Goal: Transaction & Acquisition: Obtain resource

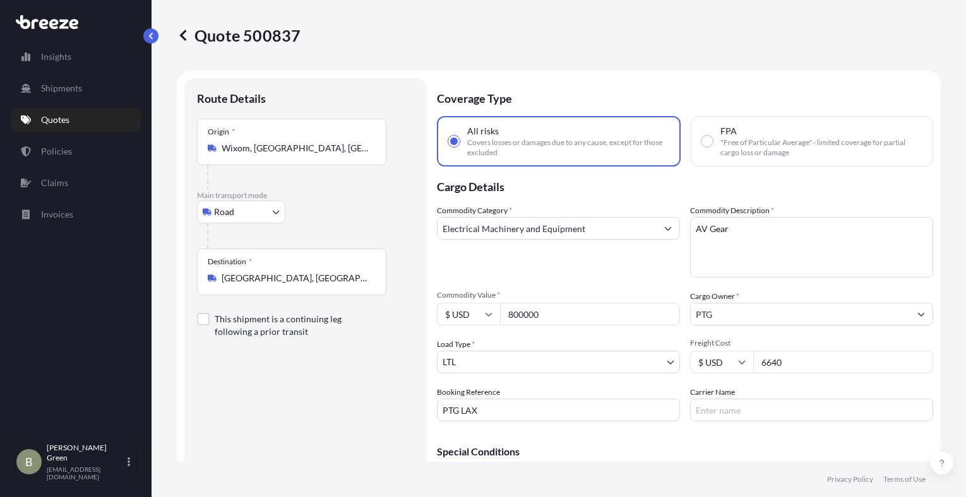
select select "Road"
select select "1"
drag, startPoint x: 554, startPoint y: 317, endPoint x: 456, endPoint y: 324, distance: 98.1
click at [456, 324] on div "$ USD 800000" at bounding box center [558, 314] width 243 height 23
click at [47, 119] on p "Quotes" at bounding box center [55, 120] width 28 height 13
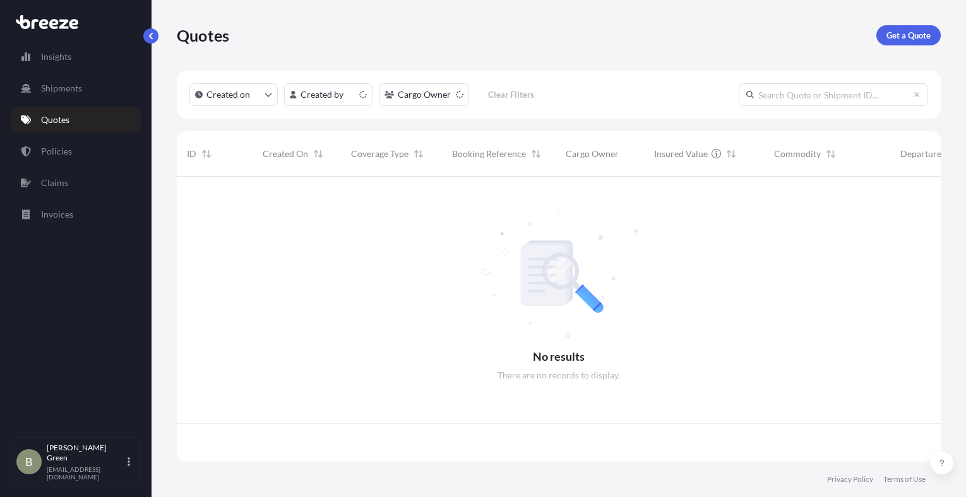
scroll to position [283, 754]
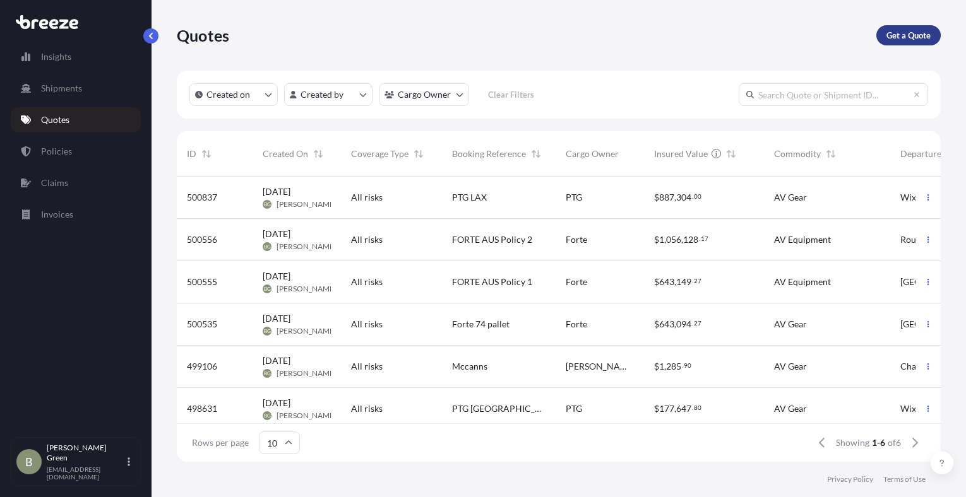
click at [891, 40] on p "Get a Quote" at bounding box center [908, 35] width 44 height 13
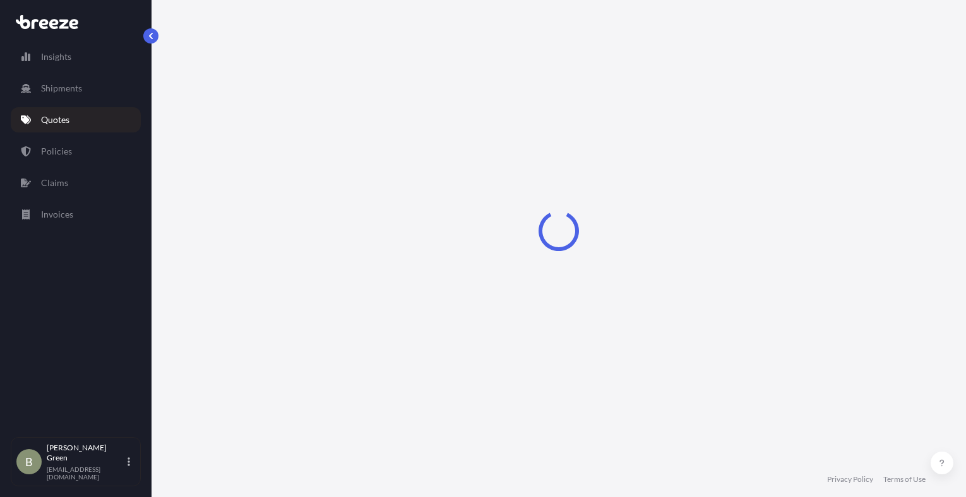
scroll to position [20, 0]
select select "Sea"
select select "1"
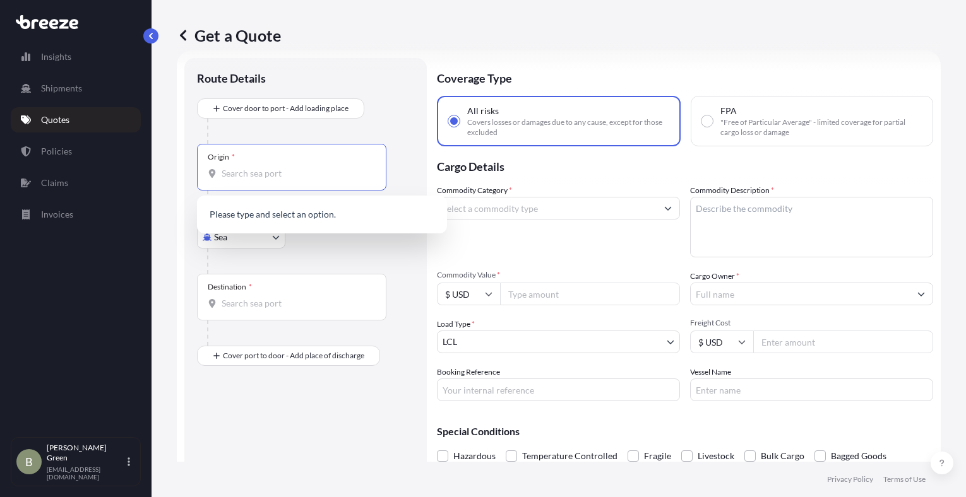
click at [267, 169] on input "Origin *" at bounding box center [296, 173] width 149 height 13
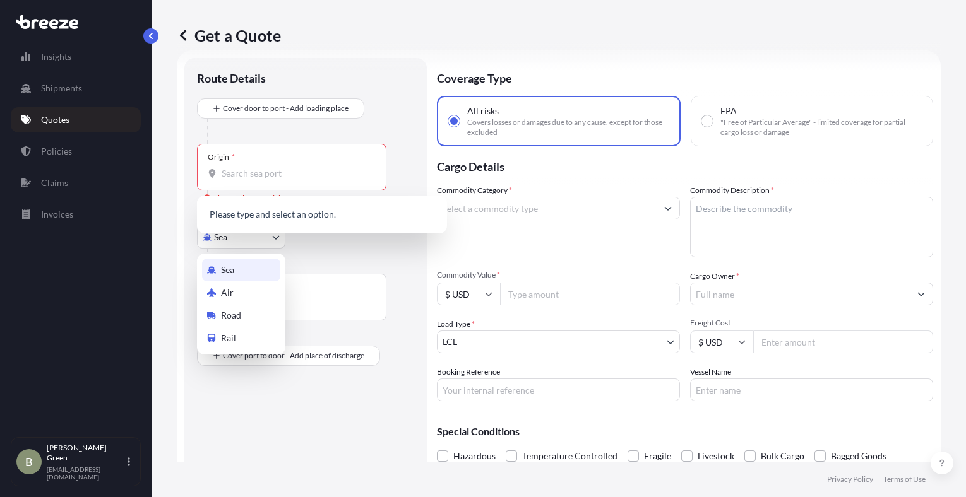
click at [232, 239] on body "0 options available. Insights Shipments Quotes Policies Claims Invoices B [PERS…" at bounding box center [483, 248] width 966 height 497
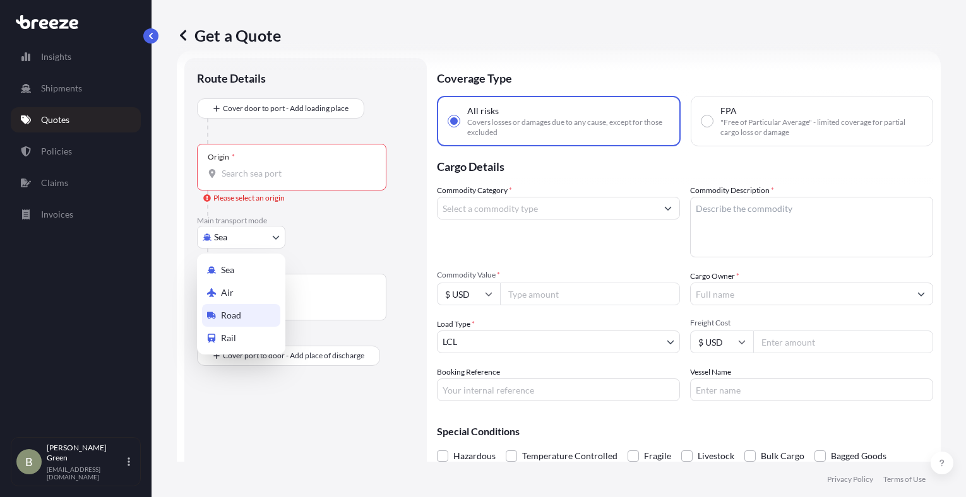
click at [231, 316] on span "Road" at bounding box center [231, 315] width 20 height 13
select select "Road"
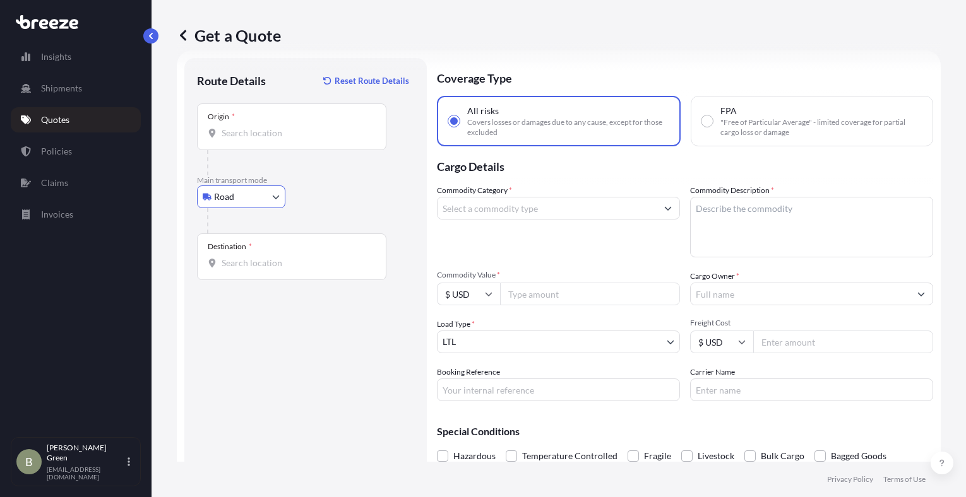
click at [243, 126] on div "Origin *" at bounding box center [291, 127] width 189 height 47
click at [243, 127] on input "Origin *" at bounding box center [296, 133] width 149 height 13
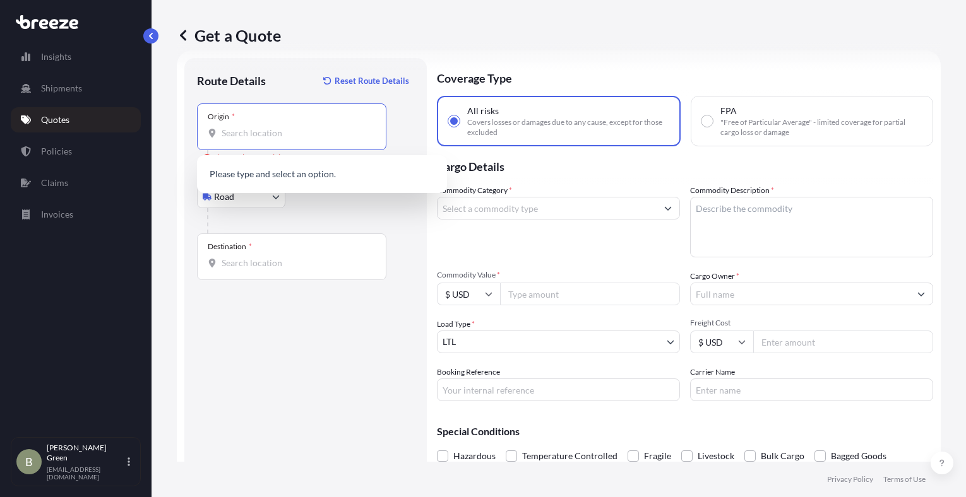
click at [266, 137] on input "Origin * Please select an origin" at bounding box center [296, 133] width 149 height 13
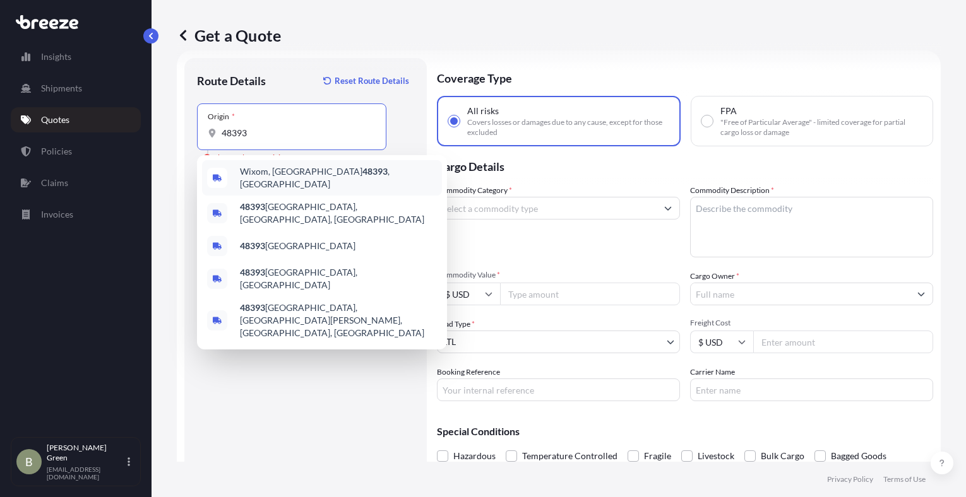
click at [266, 172] on span "Wixom, MI 48393 , [GEOGRAPHIC_DATA]" at bounding box center [338, 177] width 197 height 25
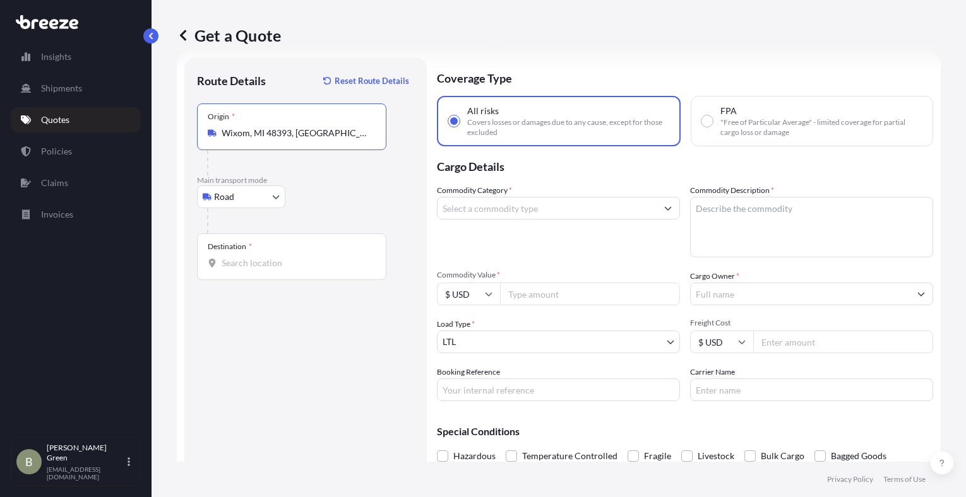
type input "Wixom, MI 48393, [GEOGRAPHIC_DATA]"
click at [240, 270] on div "Destination *" at bounding box center [291, 257] width 189 height 47
click at [240, 270] on input "Destination *" at bounding box center [296, 263] width 149 height 13
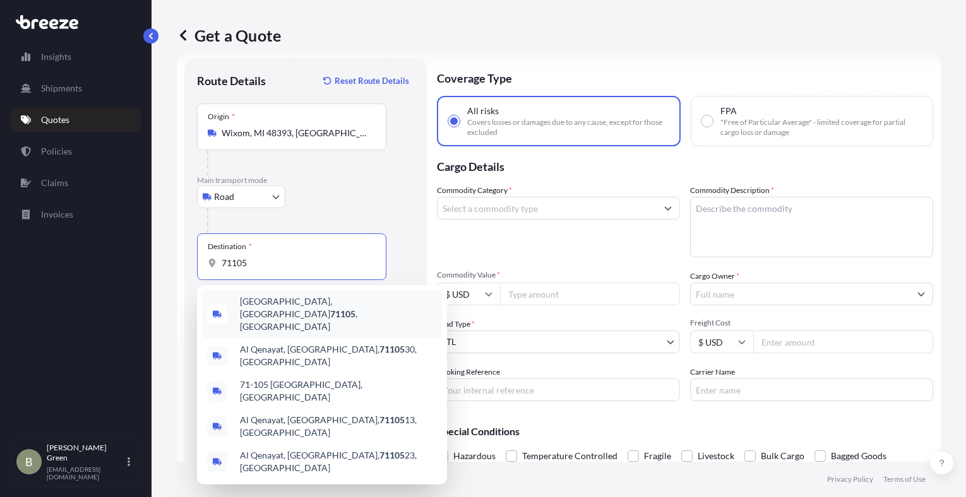
click at [287, 302] on span "[GEOGRAPHIC_DATA] , [GEOGRAPHIC_DATA]" at bounding box center [338, 314] width 197 height 38
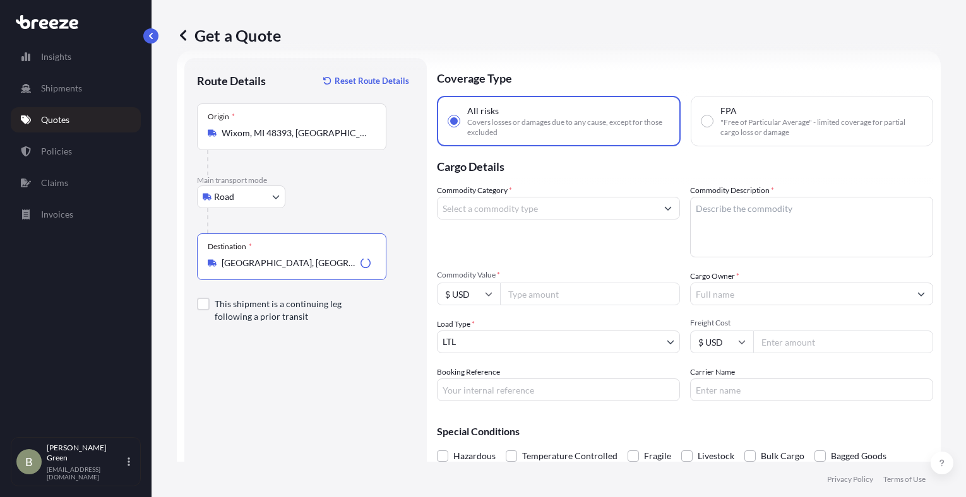
type input "[GEOGRAPHIC_DATA], [GEOGRAPHIC_DATA]"
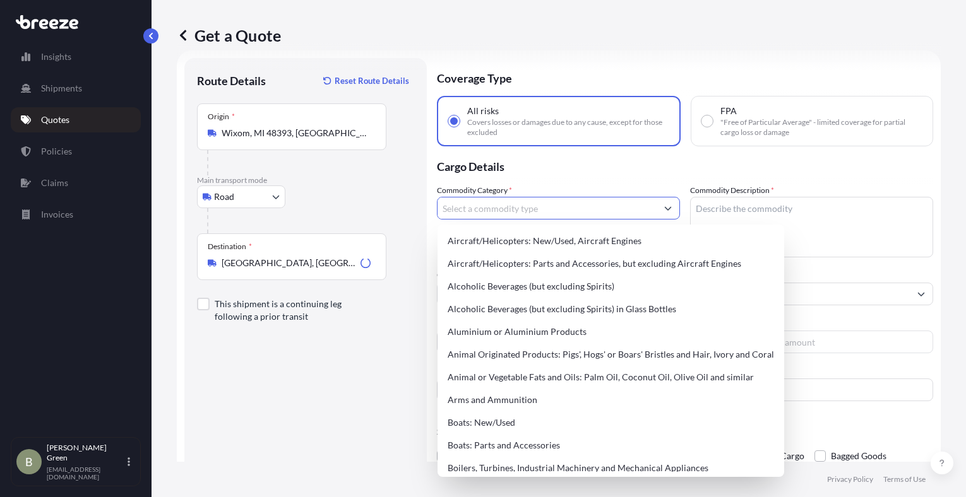
click at [494, 203] on input "Commodity Category *" at bounding box center [546, 208] width 219 height 23
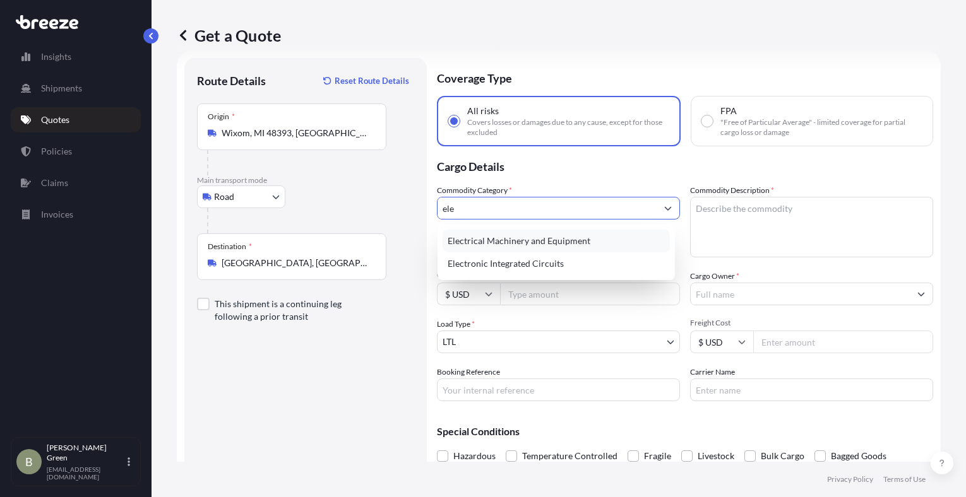
click at [513, 239] on div "Electrical Machinery and Equipment" at bounding box center [555, 241] width 227 height 23
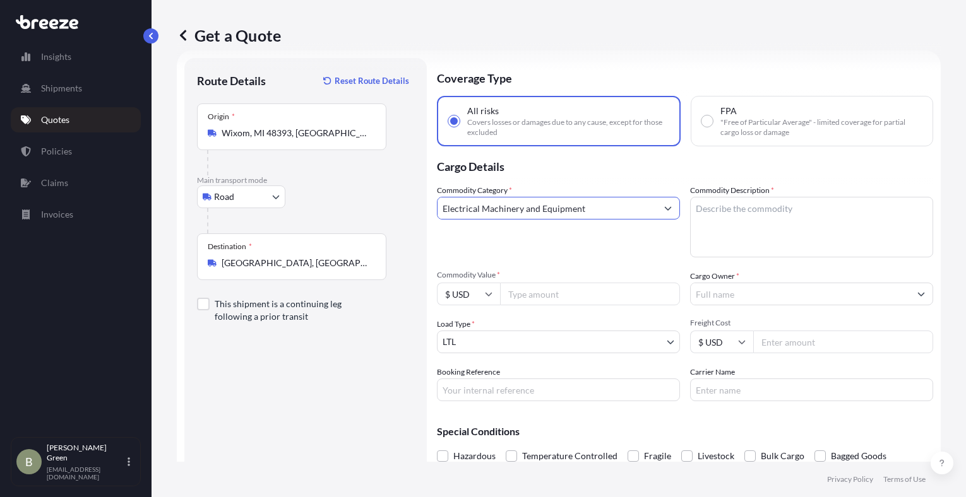
type input "Electrical Machinery and Equipment"
click at [759, 213] on textarea "Commodity Description *" at bounding box center [811, 227] width 243 height 61
type textarea "AV Gear"
click at [511, 294] on input "Commodity Value *" at bounding box center [590, 294] width 180 height 23
click at [703, 292] on input "Cargo Owner *" at bounding box center [800, 294] width 219 height 23
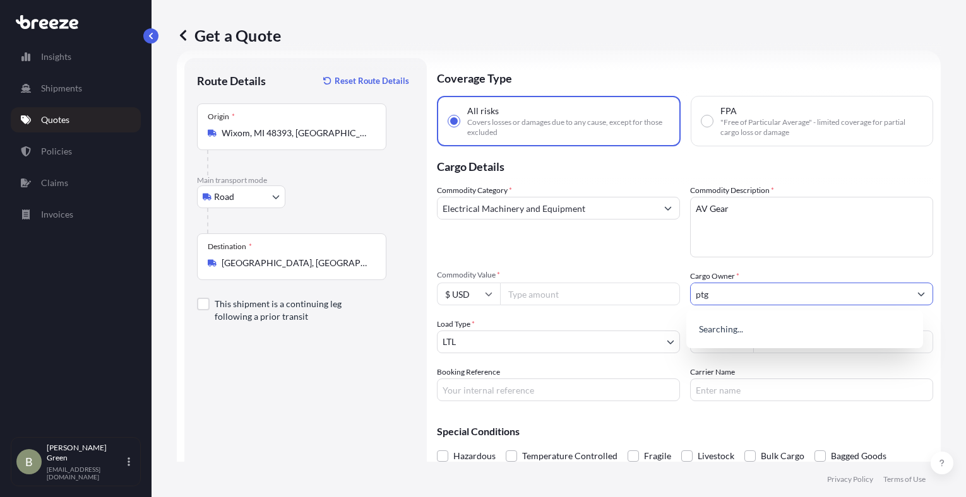
type input "ptg"
click at [607, 259] on div "Commodity Category * Electrical Machinery and Equipment Commodity Description *…" at bounding box center [685, 292] width 496 height 217
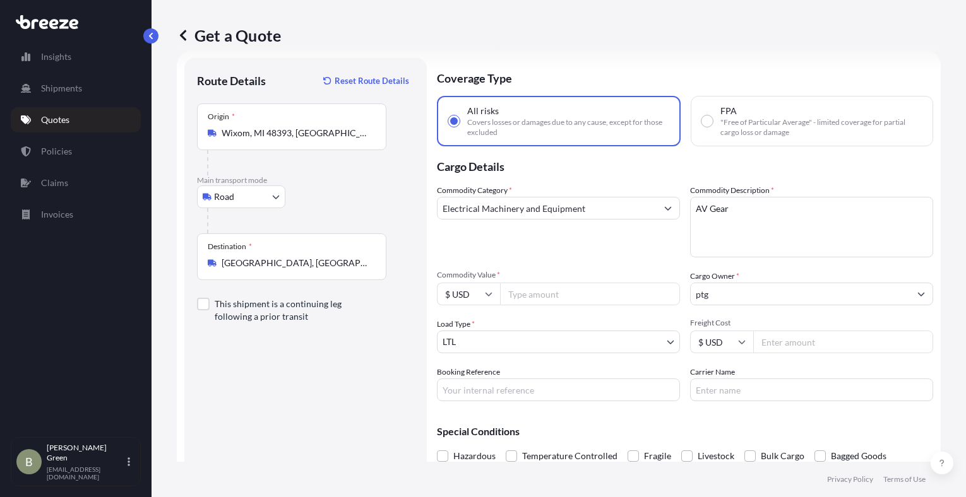
click at [532, 296] on input "Commodity Value *" at bounding box center [590, 294] width 180 height 23
type input "140000"
click at [792, 338] on input "Freight Cost" at bounding box center [843, 342] width 180 height 23
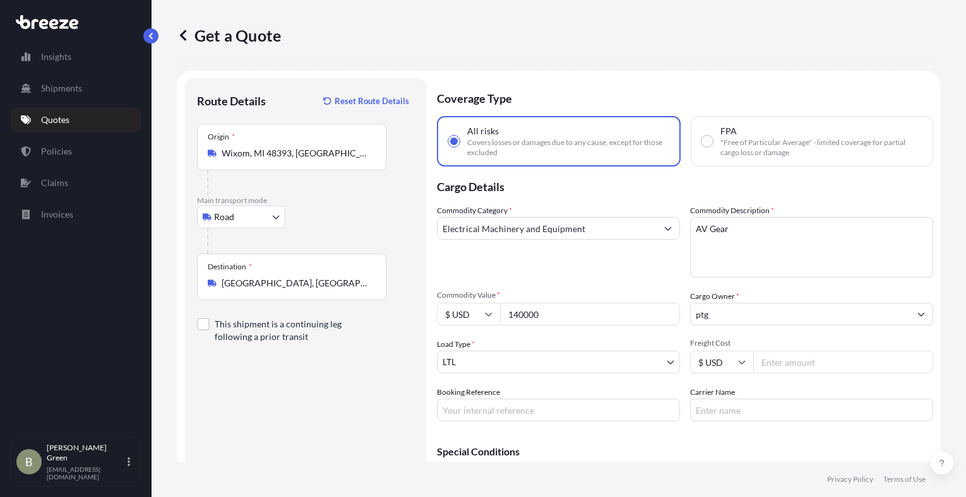
click at [768, 365] on input "Freight Cost" at bounding box center [843, 362] width 180 height 23
type input "3200"
click at [586, 378] on div "Commodity Category * Electrical Machinery and Equipment Commodity Description *…" at bounding box center [685, 313] width 496 height 217
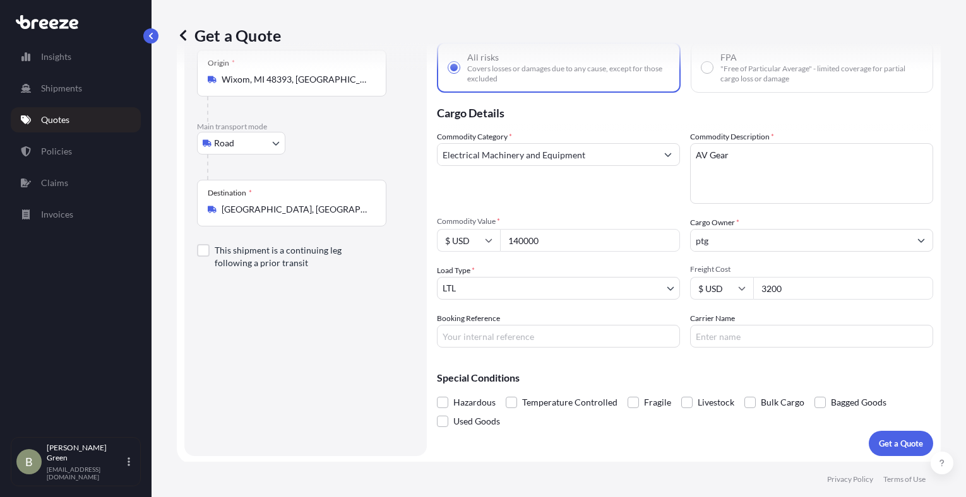
scroll to position [76, 0]
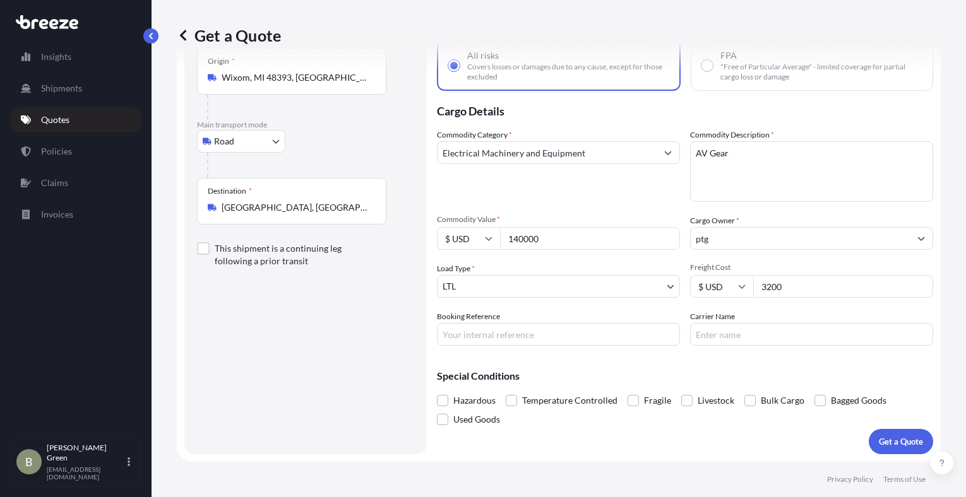
click at [502, 339] on input "Booking Reference" at bounding box center [558, 334] width 243 height 23
type input "W"
type input "DTF to SHV"
click at [882, 438] on p "Get a Quote" at bounding box center [901, 442] width 44 height 13
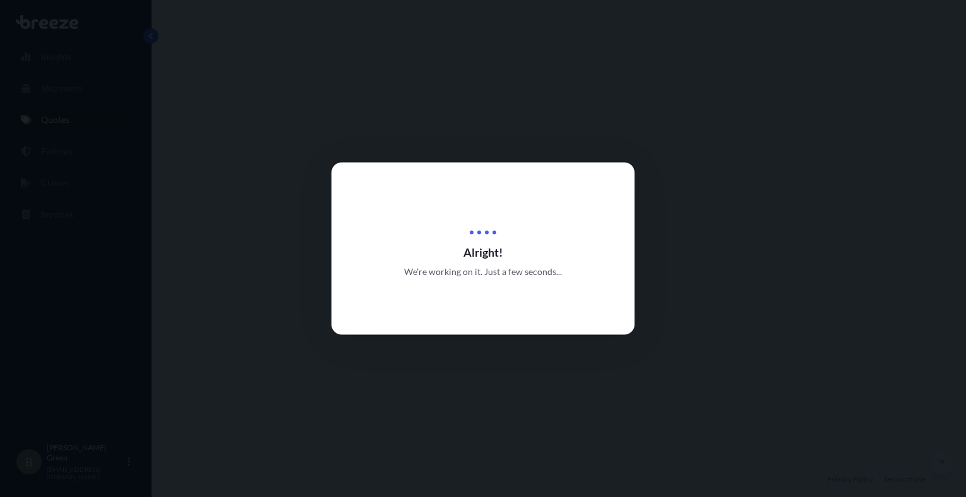
select select "Road"
select select "1"
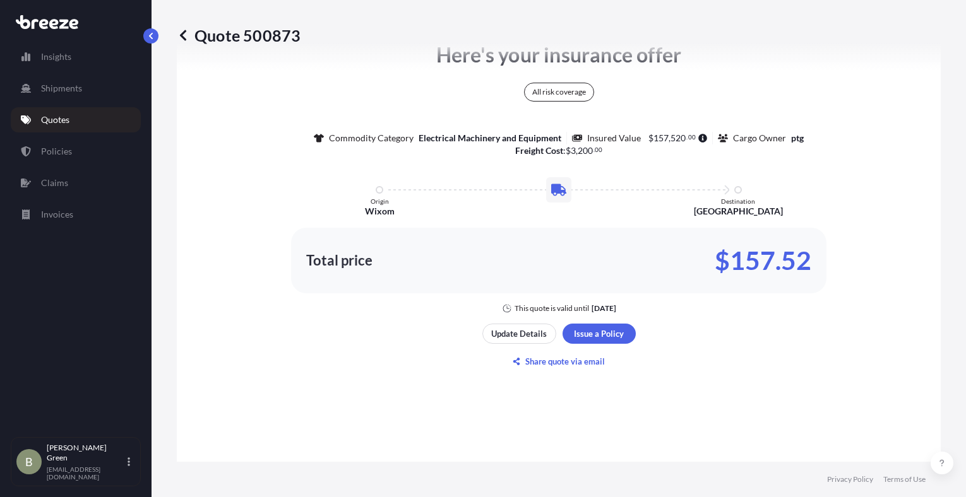
scroll to position [740, 0]
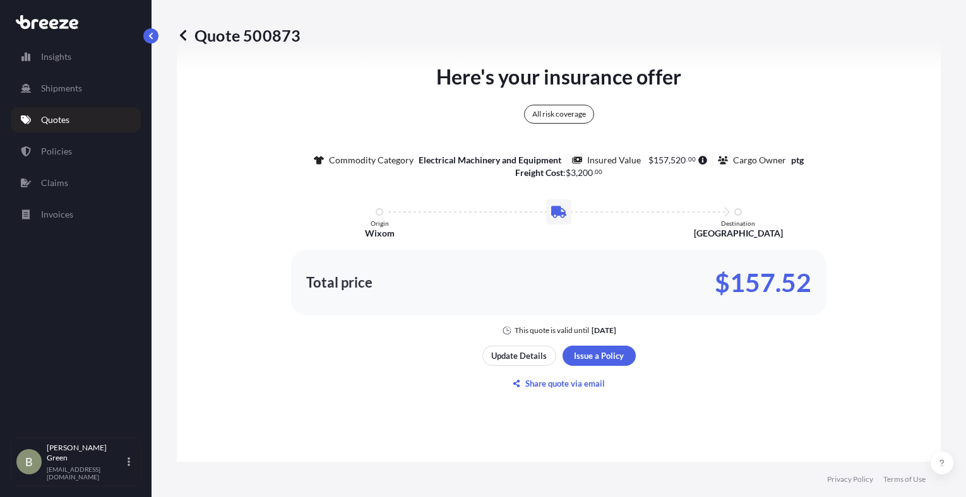
click at [65, 123] on p "Quotes" at bounding box center [55, 120] width 28 height 13
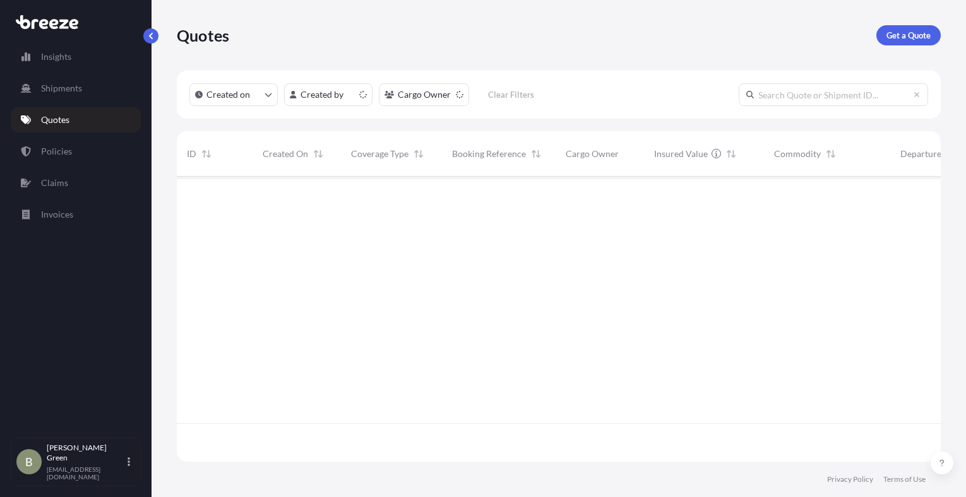
scroll to position [283, 754]
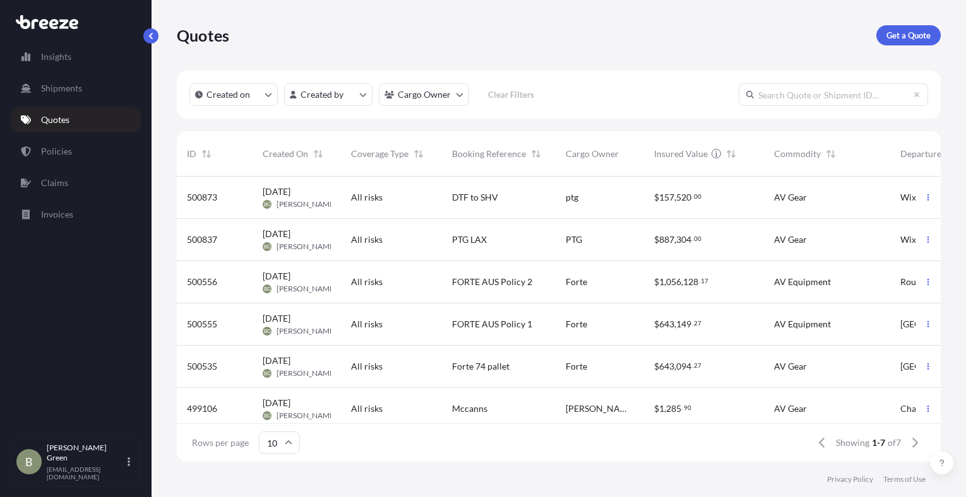
click at [544, 40] on div "Quotes Get a Quote" at bounding box center [559, 35] width 764 height 20
